Goal: Information Seeking & Learning: Learn about a topic

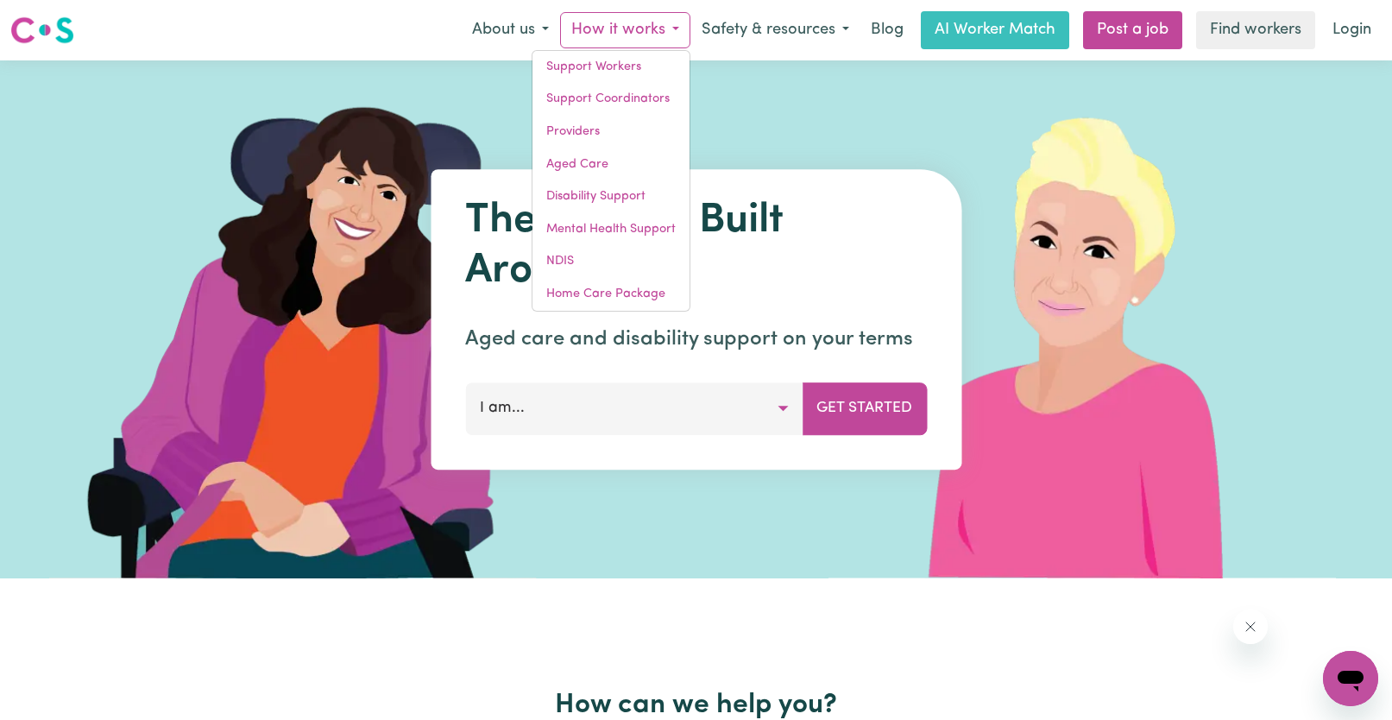
click at [545, 422] on button "I am..." at bounding box center [633, 408] width 337 height 52
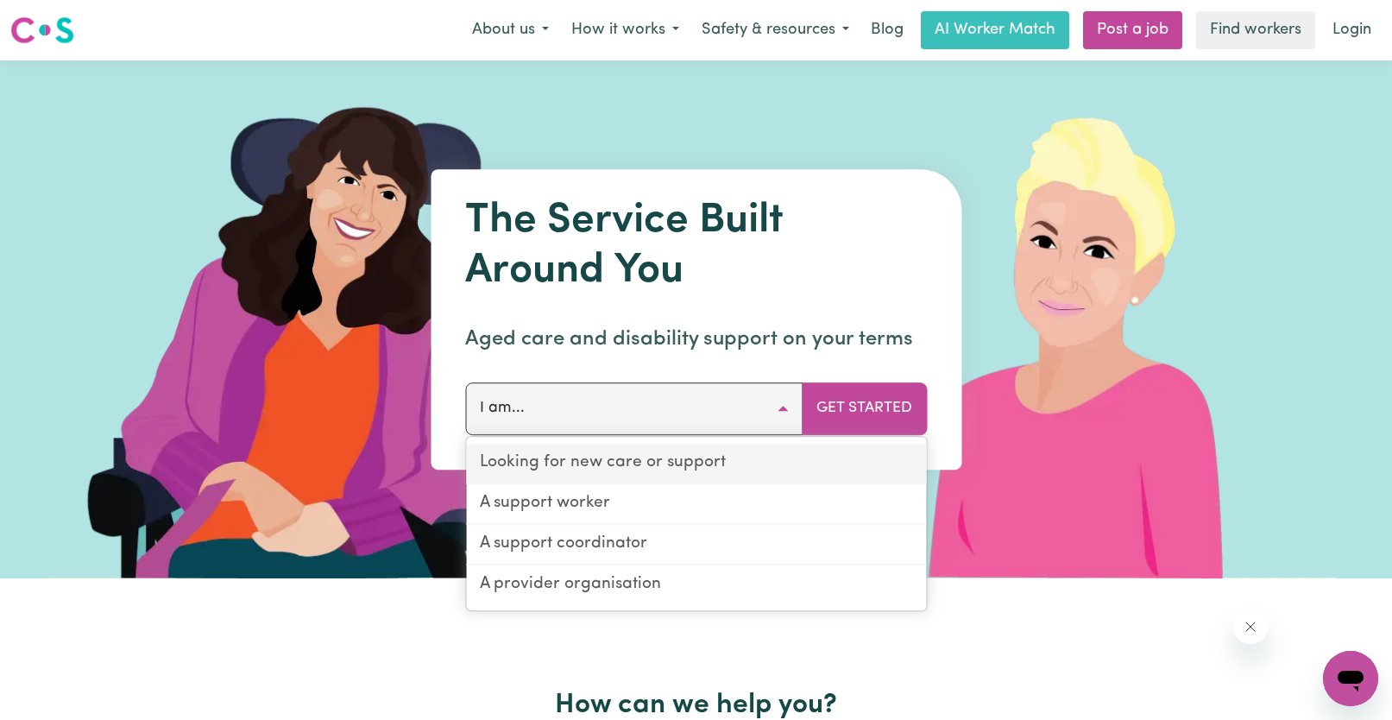
click at [588, 458] on link "Looking for new care or support" at bounding box center [696, 464] width 460 height 41
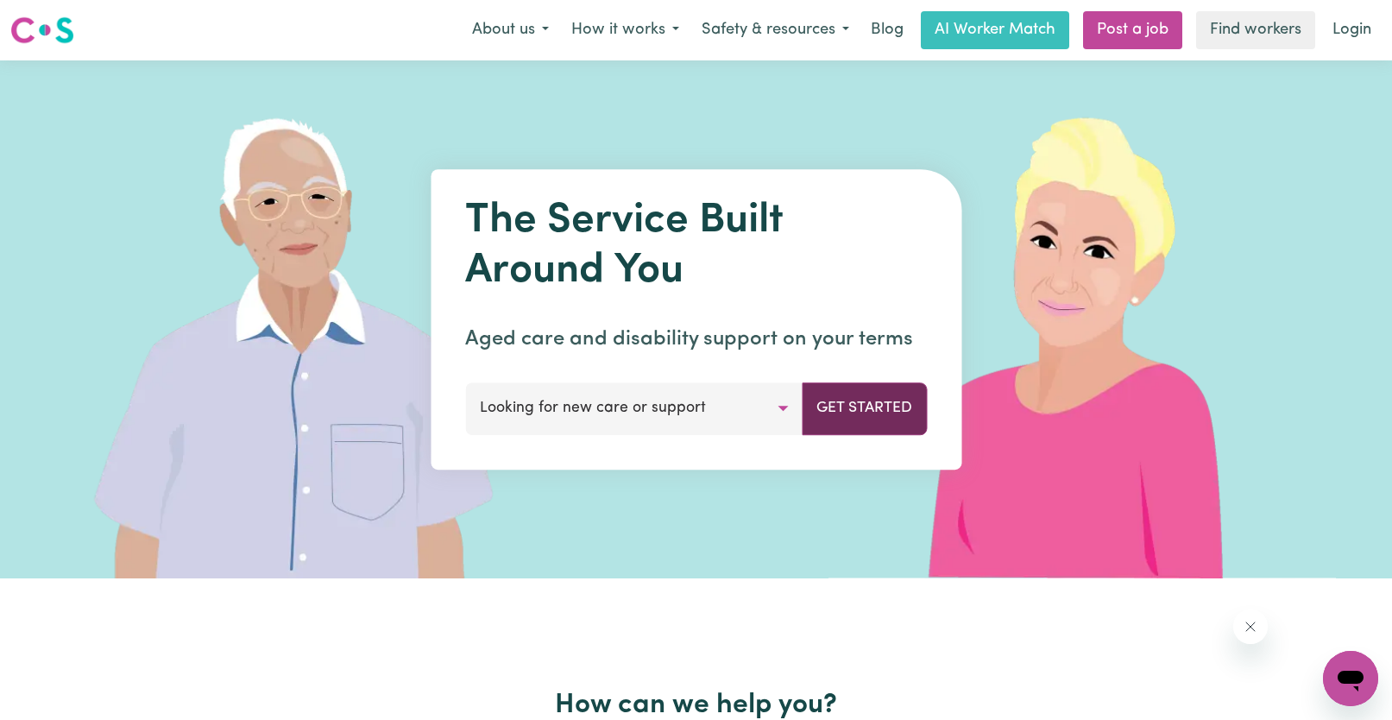
click at [838, 404] on button "Get Started" at bounding box center [864, 408] width 125 height 52
click at [601, 415] on button "I am..." at bounding box center [633, 408] width 337 height 52
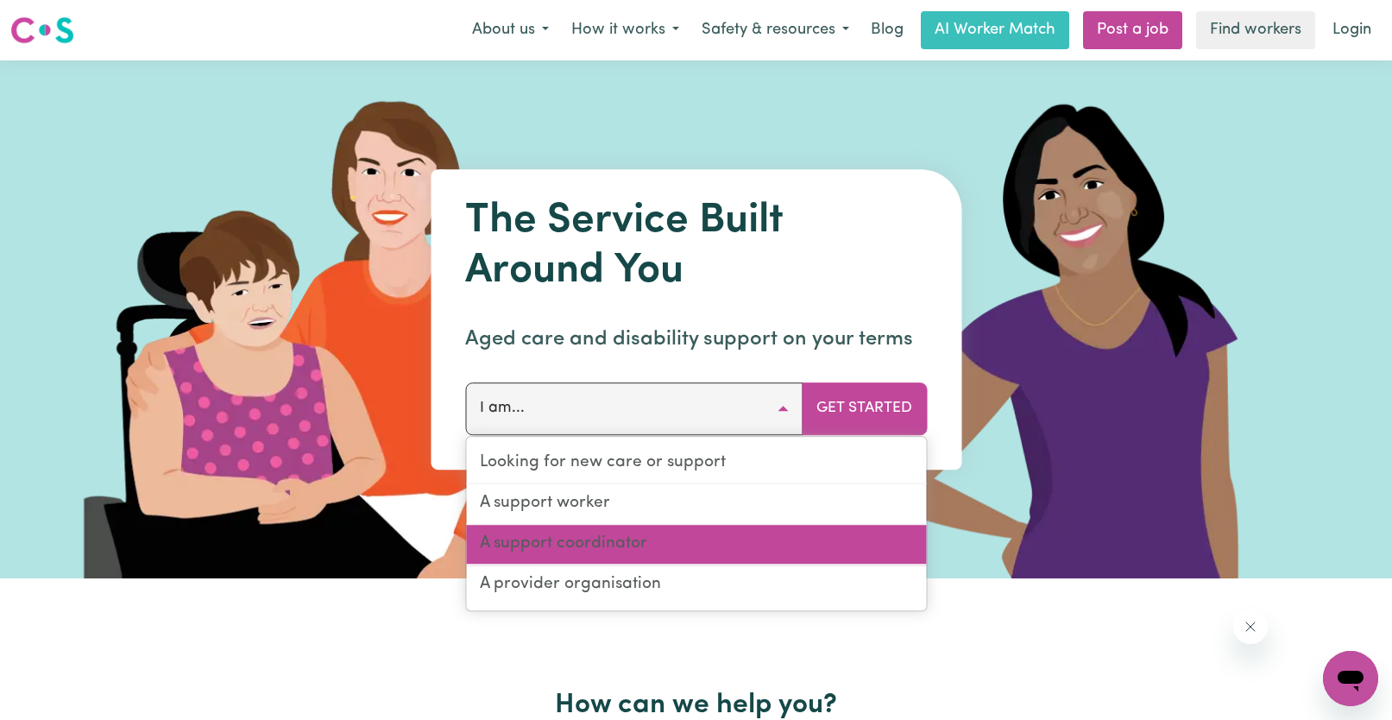
click at [611, 543] on link "A support coordinator" at bounding box center [696, 545] width 460 height 41
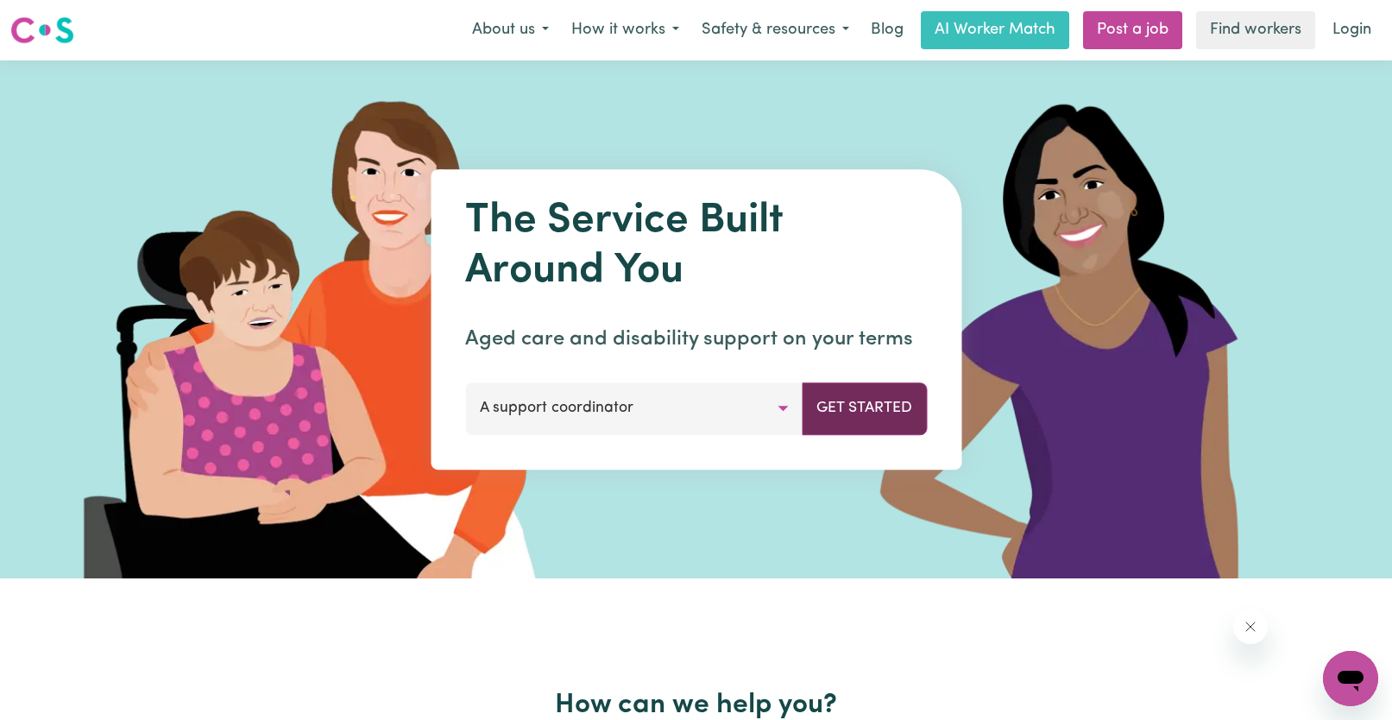
click at [883, 402] on button "Get Started" at bounding box center [864, 408] width 125 height 52
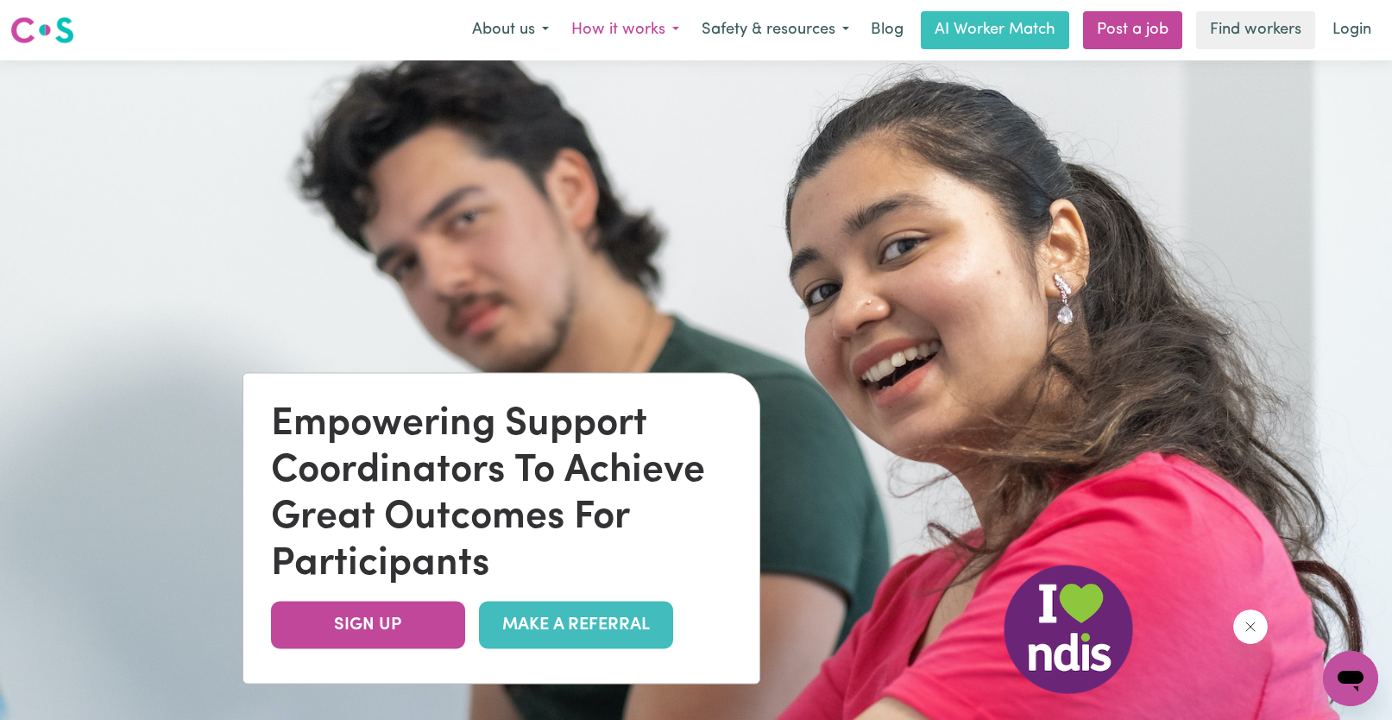
click at [633, 32] on button "How it works" at bounding box center [625, 30] width 130 height 36
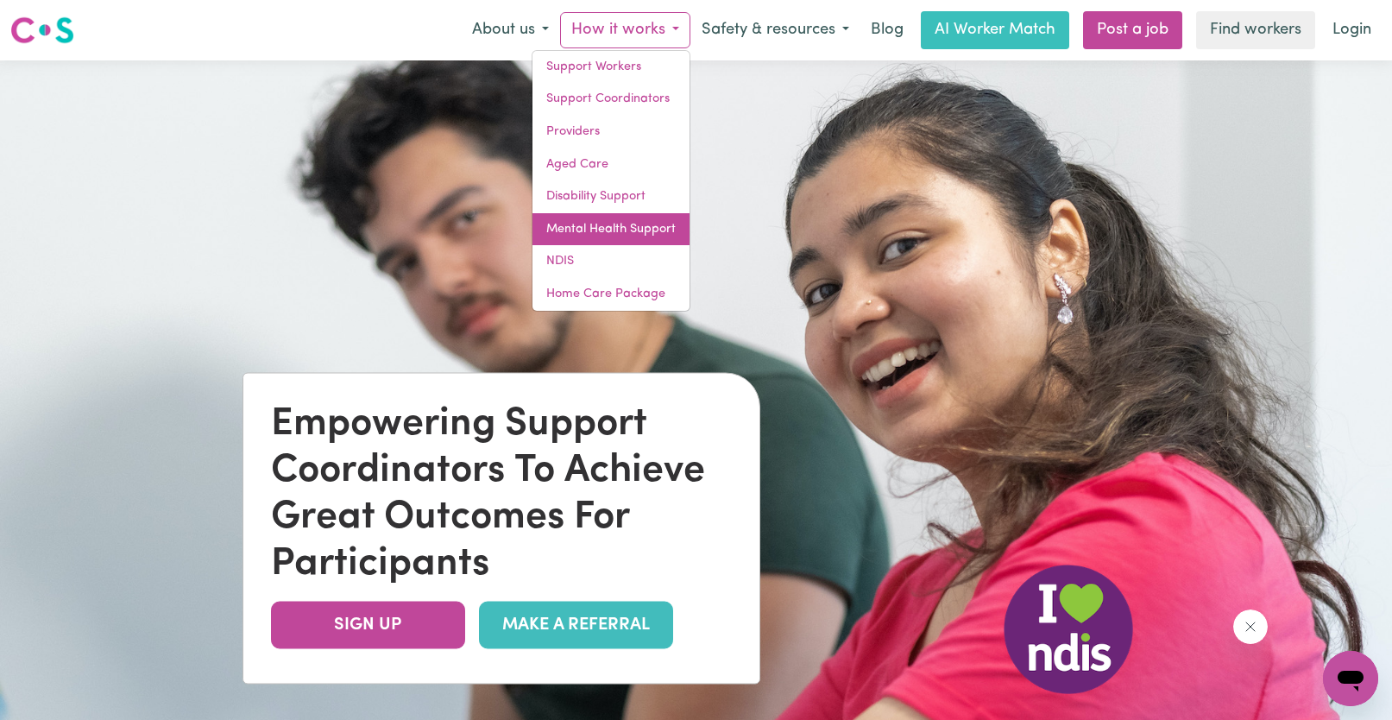
click at [597, 229] on link "Mental Health Support" at bounding box center [610, 229] width 157 height 33
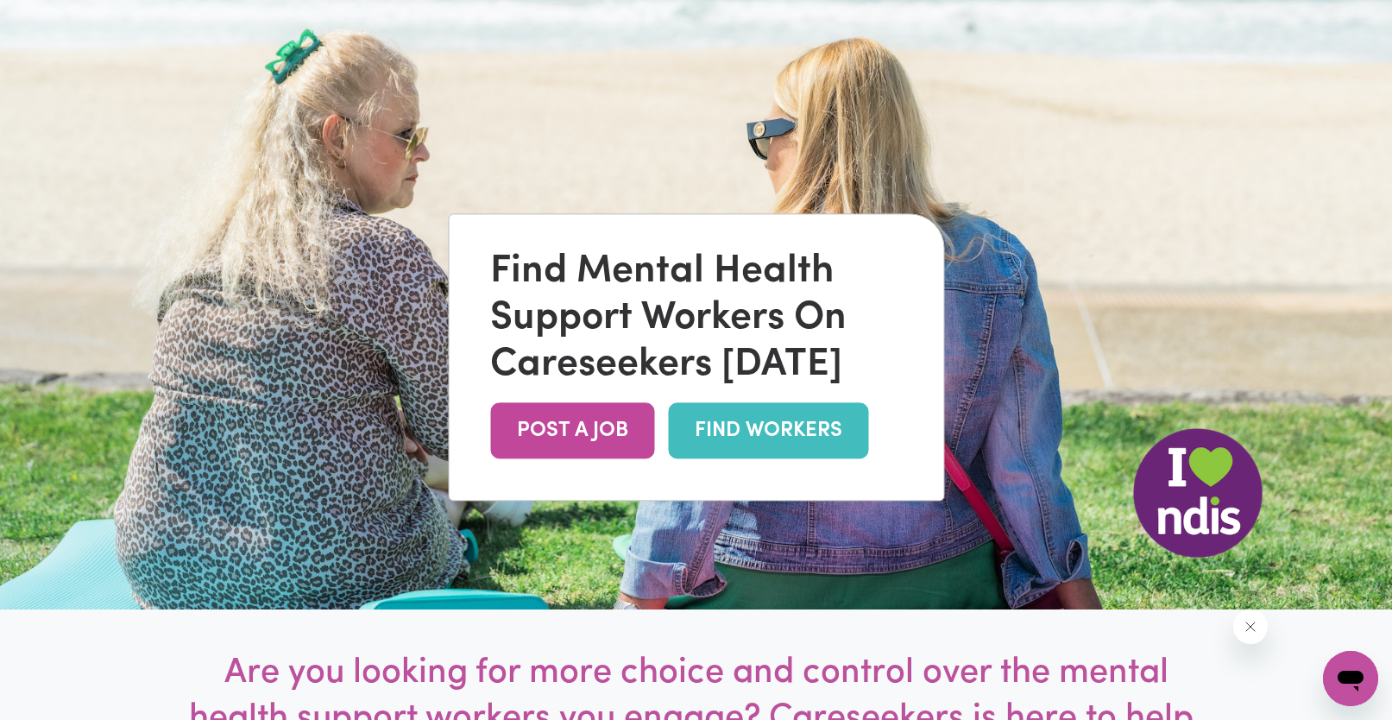
scroll to position [173, 0]
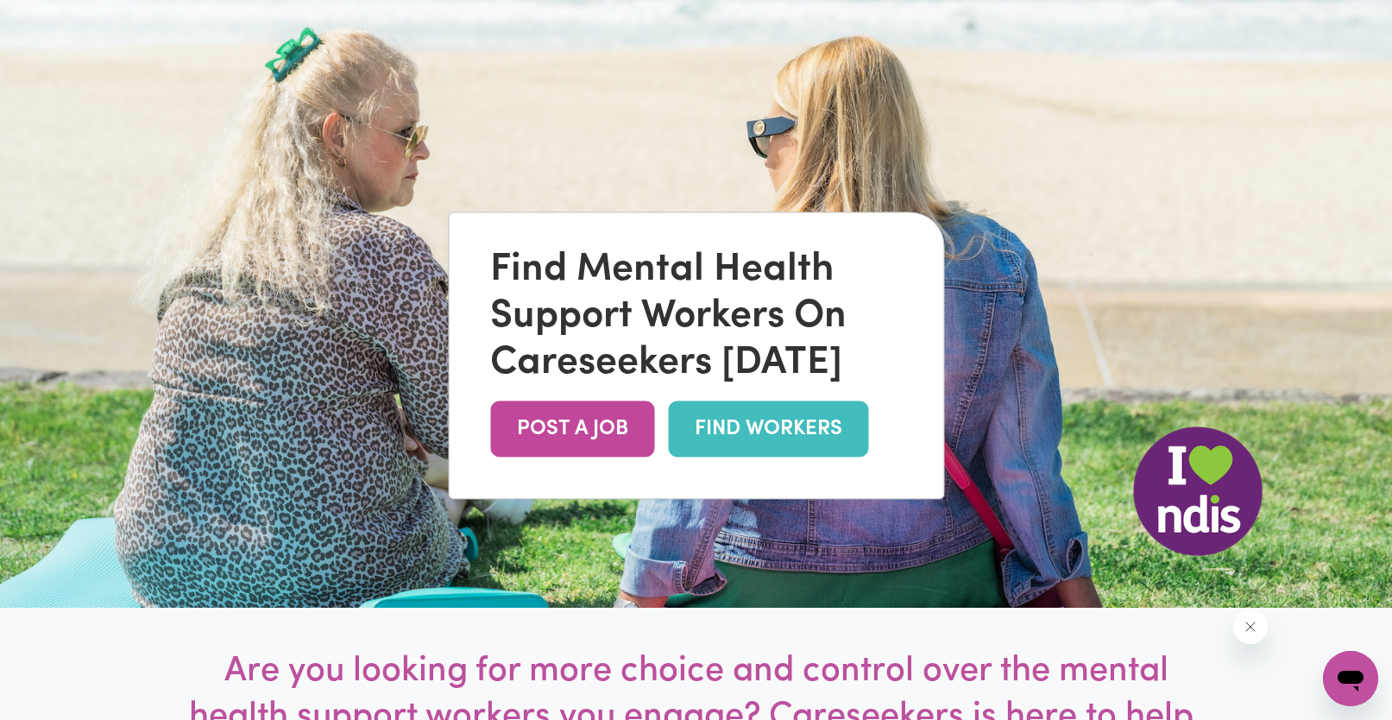
click at [754, 429] on link "FIND WORKERS" at bounding box center [768, 429] width 200 height 56
